Goal: Find contact information

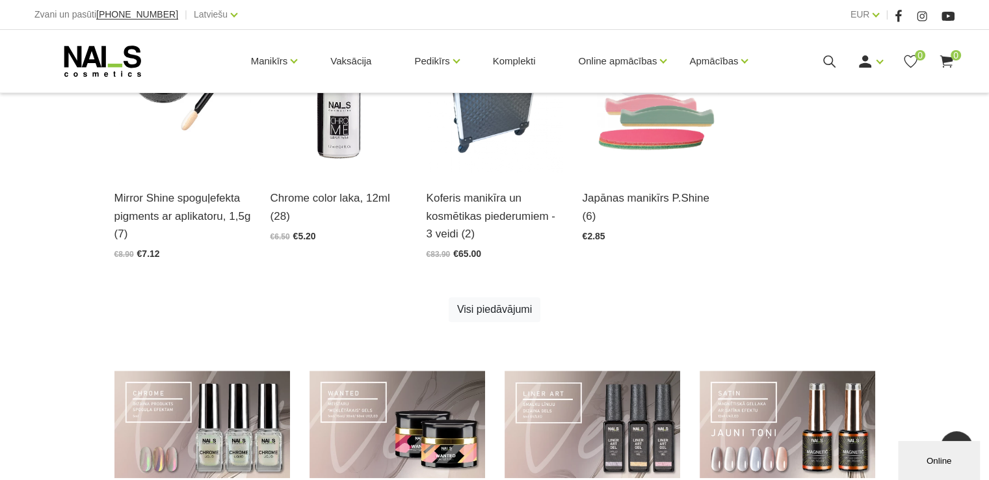
scroll to position [1028, 0]
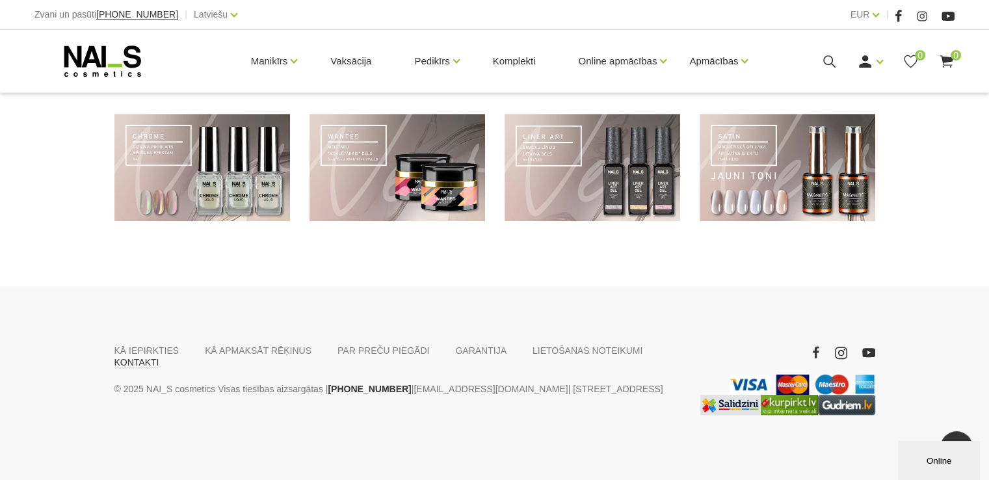
click at [159, 356] on link "KONTAKTI" at bounding box center [136, 362] width 45 height 12
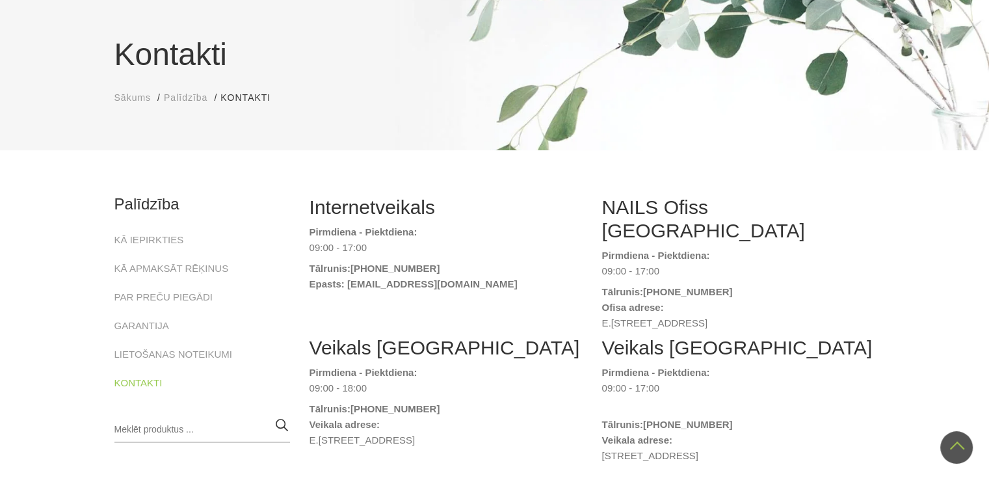
scroll to position [74, 0]
